Goal: Task Accomplishment & Management: Manage account settings

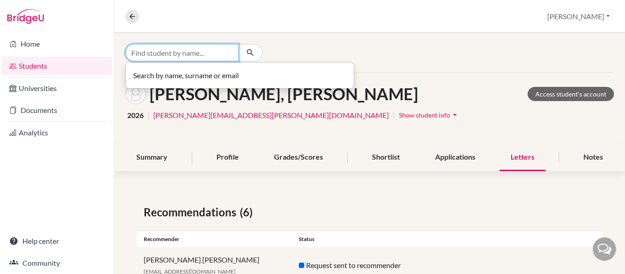
click at [190, 58] on input "Find student by name..." at bounding box center [182, 52] width 114 height 17
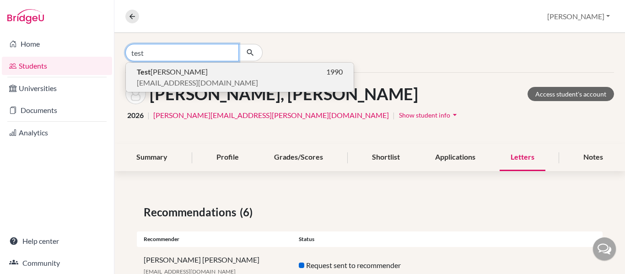
type input "test"
click at [179, 71] on p "Test [PERSON_NAME] 1990" at bounding box center [240, 71] width 206 height 11
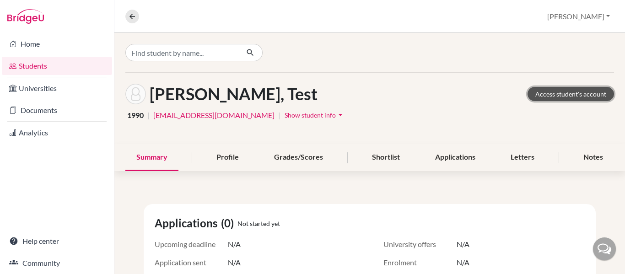
click at [568, 95] on link "Access student's account" at bounding box center [571, 94] width 87 height 14
click at [336, 114] on icon "arrow_drop_down" at bounding box center [340, 114] width 9 height 9
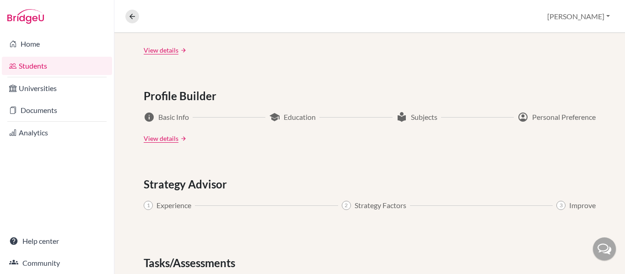
scroll to position [582, 0]
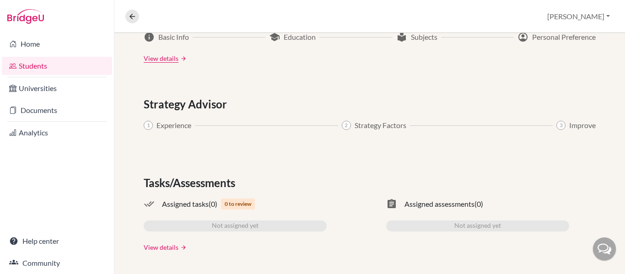
click at [176, 249] on link "View details" at bounding box center [161, 248] width 35 height 10
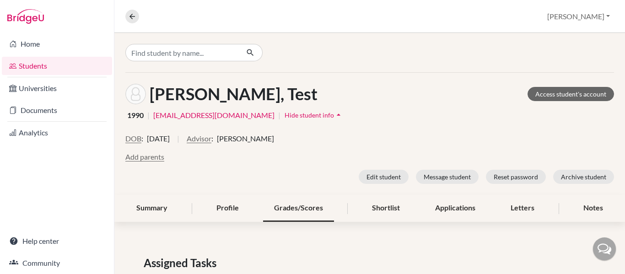
scroll to position [109, 0]
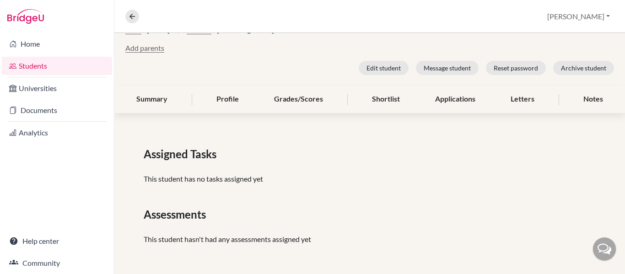
click at [220, 180] on p "This student has no tasks assigned yet" at bounding box center [370, 178] width 452 height 11
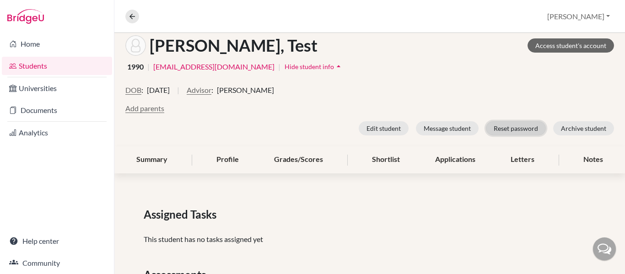
click at [505, 125] on button "Reset password" at bounding box center [516, 128] width 60 height 14
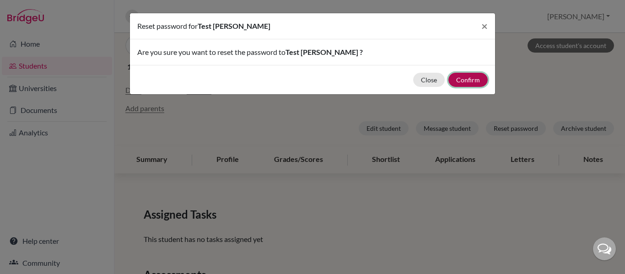
click at [472, 80] on button "Confirm" at bounding box center [468, 80] width 39 height 14
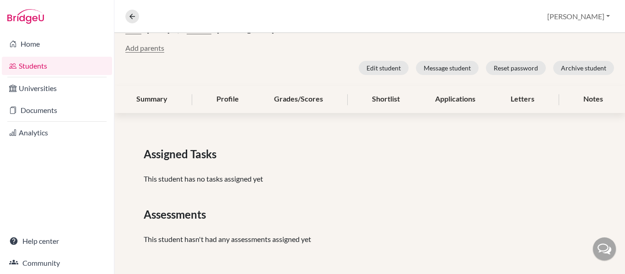
scroll to position [0, 0]
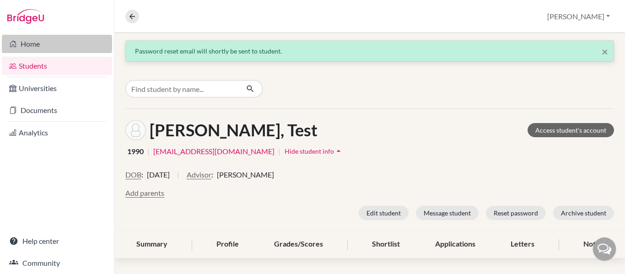
click at [42, 42] on link "Home" at bounding box center [57, 44] width 110 height 18
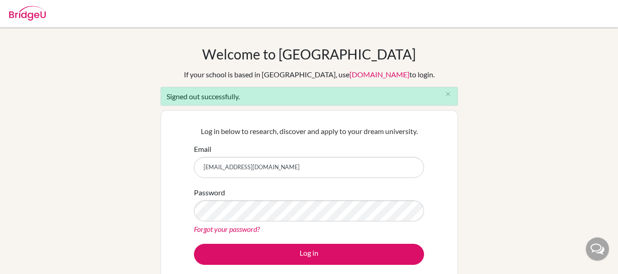
click at [329, 172] on input "[EMAIL_ADDRESS][DOMAIN_NAME]" at bounding box center [309, 167] width 230 height 21
type input "[EMAIL_ADDRESS][DOMAIN_NAME]"
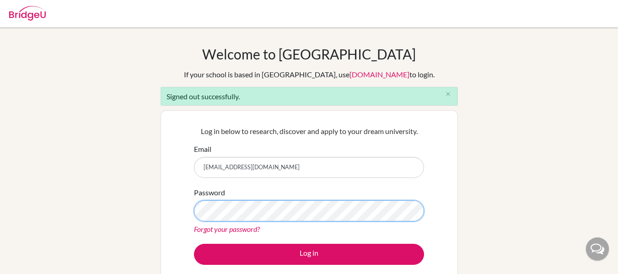
click at [117, 224] on div "Welcome to BridgeU If your school is based in China, use app.bridge-u.com.cn to…" at bounding box center [309, 207] width 618 height 323
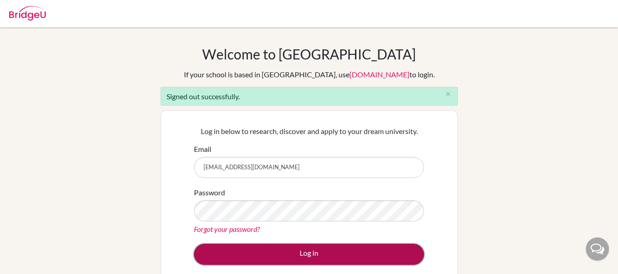
click at [332, 252] on button "Log in" at bounding box center [309, 254] width 230 height 21
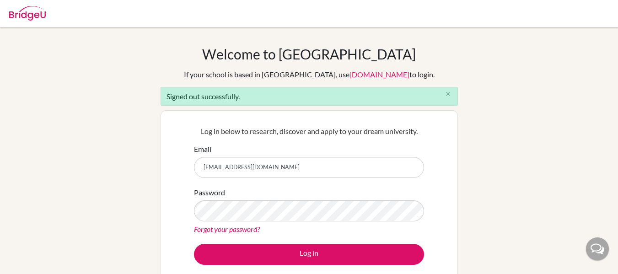
click at [282, 166] on input "[EMAIL_ADDRESS][DOMAIN_NAME]" at bounding box center [309, 167] width 230 height 21
type input "[EMAIL_ADDRESS][DOMAIN_NAME]"
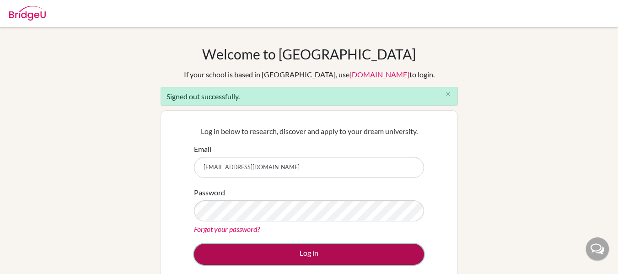
click at [316, 257] on button "Log in" at bounding box center [309, 254] width 230 height 21
